Goal: Task Accomplishment & Management: Complete application form

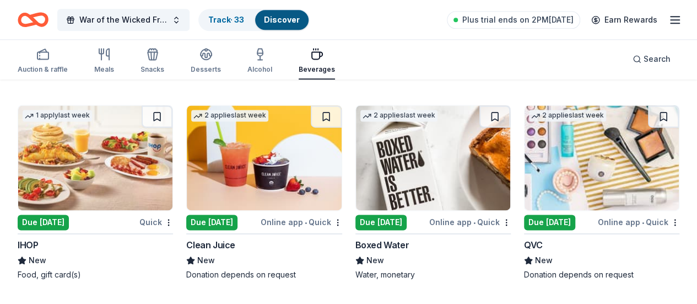
scroll to position [340, 0]
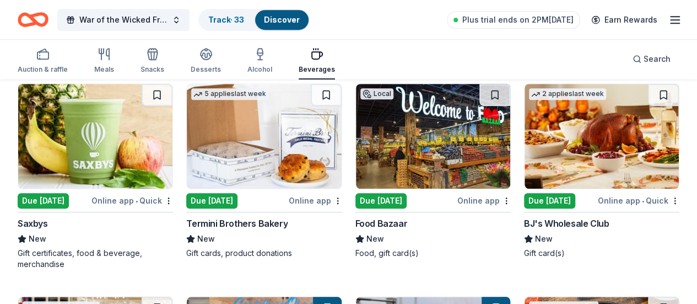
click at [356, 170] on img at bounding box center [433, 136] width 154 height 105
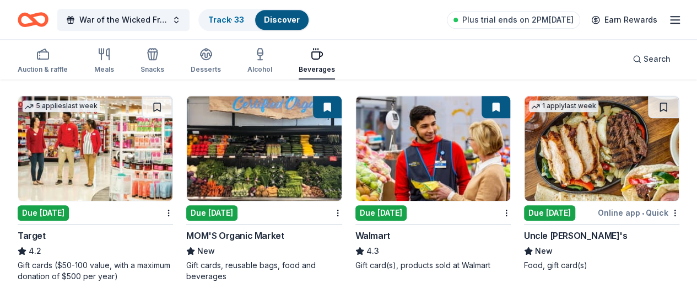
scroll to position [542, 0]
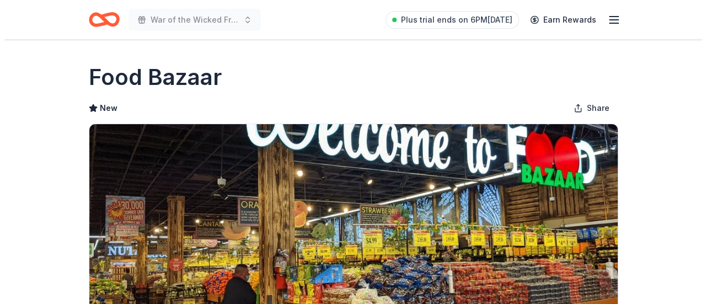
scroll to position [202, 0]
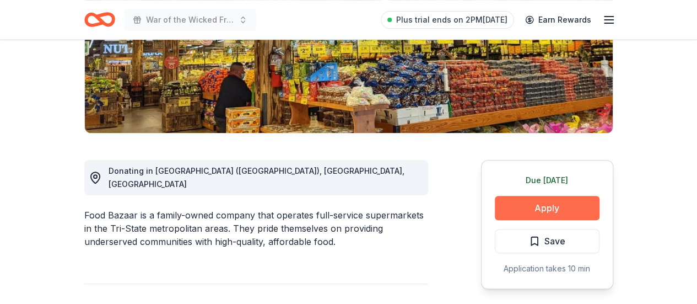
click at [502, 206] on button "Apply" at bounding box center [547, 208] width 105 height 24
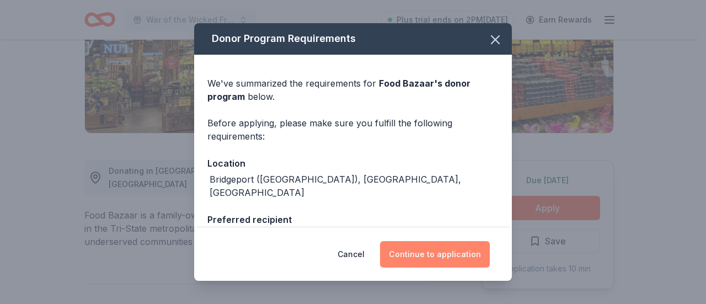
click at [403, 257] on button "Continue to application" at bounding box center [435, 254] width 110 height 26
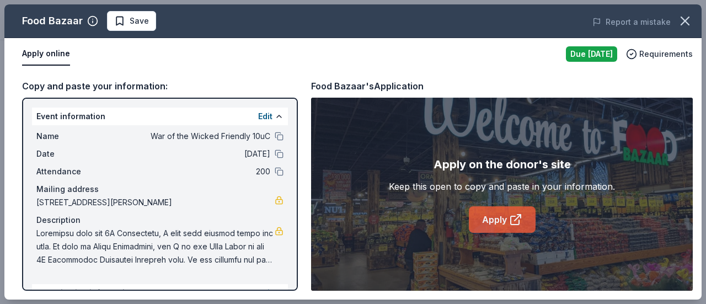
click at [502, 220] on link "Apply" at bounding box center [502, 219] width 67 height 26
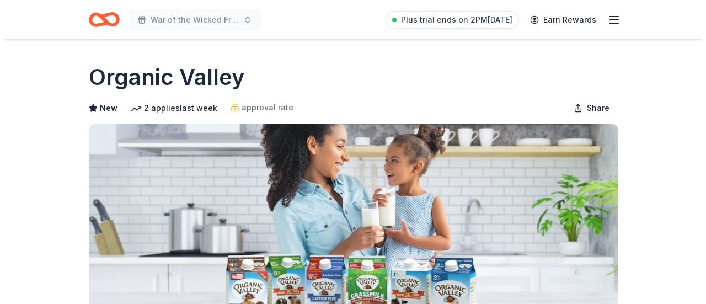
scroll to position [202, 0]
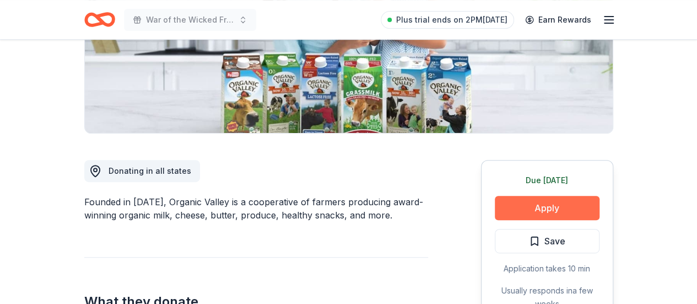
click at [545, 211] on button "Apply" at bounding box center [547, 208] width 105 height 24
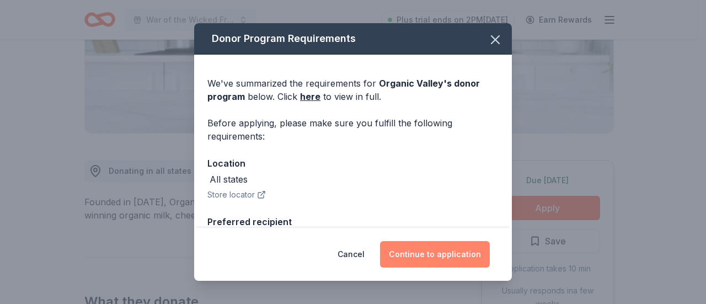
click at [448, 250] on button "Continue to application" at bounding box center [435, 254] width 110 height 26
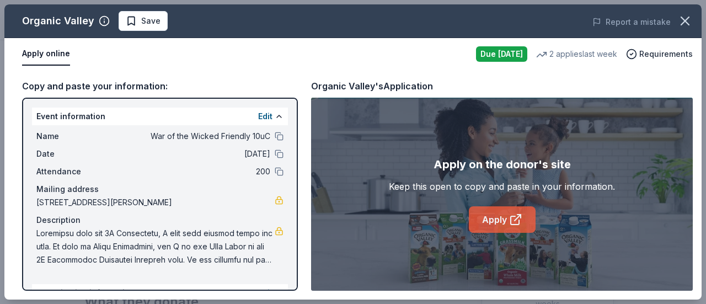
click at [487, 217] on link "Apply" at bounding box center [502, 219] width 67 height 26
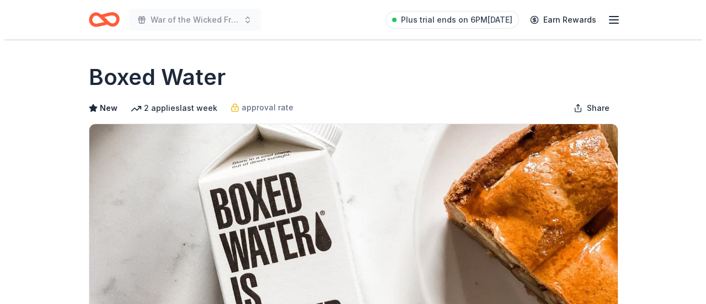
scroll to position [404, 0]
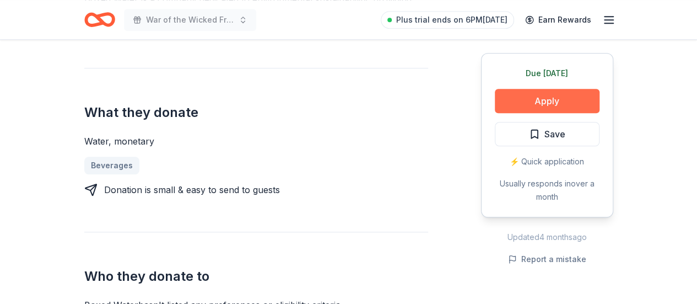
click at [535, 104] on button "Apply" at bounding box center [547, 101] width 105 height 24
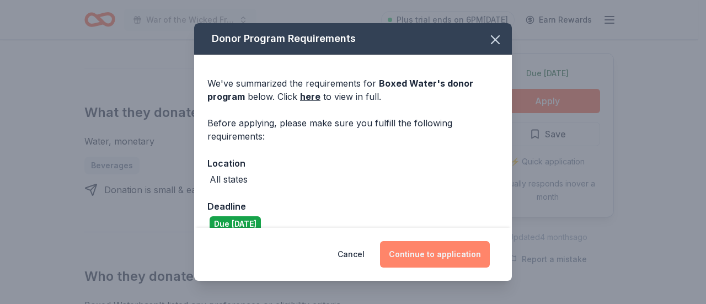
click at [419, 256] on button "Continue to application" at bounding box center [435, 254] width 110 height 26
